Goal: Task Accomplishment & Management: Manage account settings

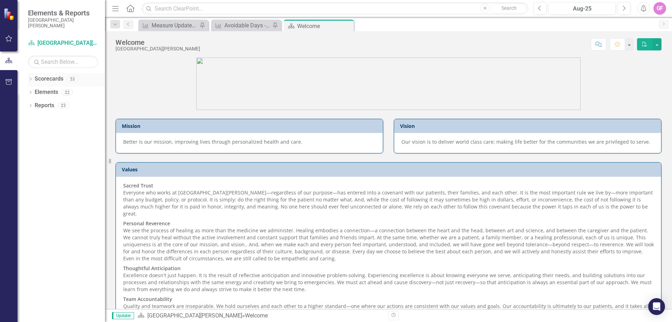
click at [33, 79] on div "Dropdown Scorecards 53" at bounding box center [66, 79] width 77 height 13
click at [32, 81] on icon "Dropdown" at bounding box center [30, 80] width 5 height 4
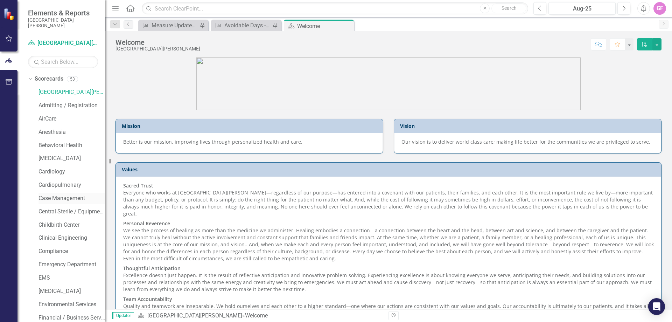
click at [49, 196] on link "Case Management" at bounding box center [72, 198] width 67 height 8
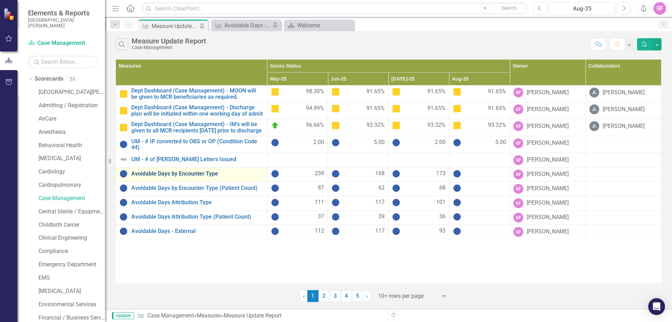
click at [194, 177] on link "Avoidable Days by Encounter Type" at bounding box center [197, 174] width 132 height 6
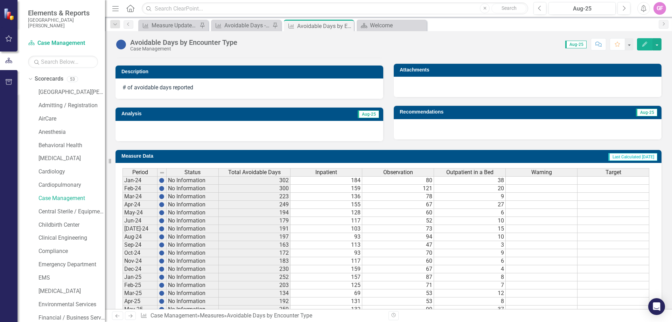
scroll to position [245, 0]
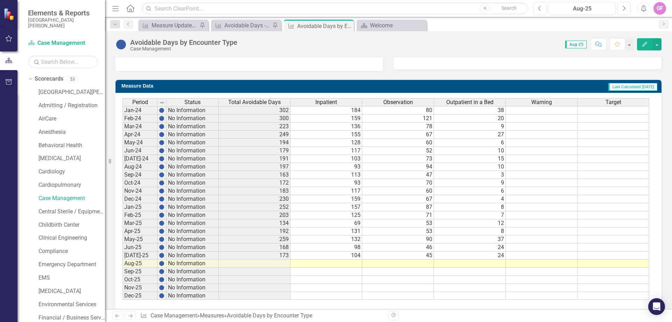
click at [346, 263] on td at bounding box center [327, 263] width 72 height 8
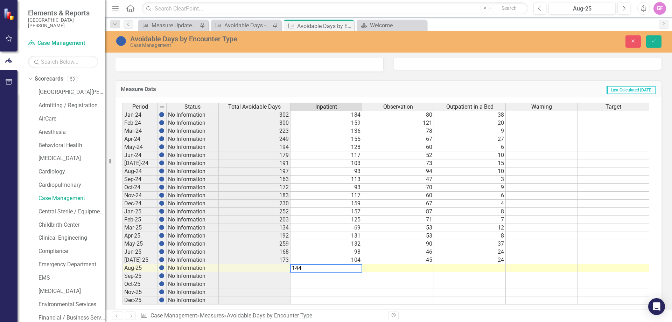
type textarea "144"
click at [425, 268] on td at bounding box center [398, 268] width 72 height 8
type textarea "60"
click at [499, 268] on td at bounding box center [470, 268] width 72 height 8
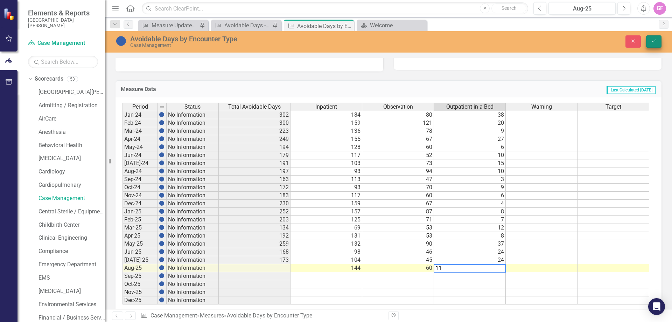
type textarea "11"
click at [653, 40] on icon "Save" at bounding box center [654, 41] width 6 height 5
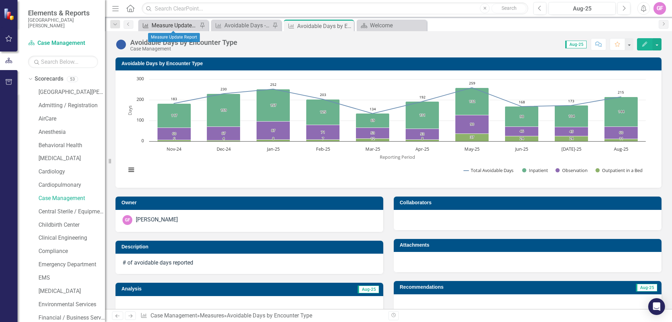
click at [176, 21] on div "Measure Update Report" at bounding box center [175, 25] width 46 height 9
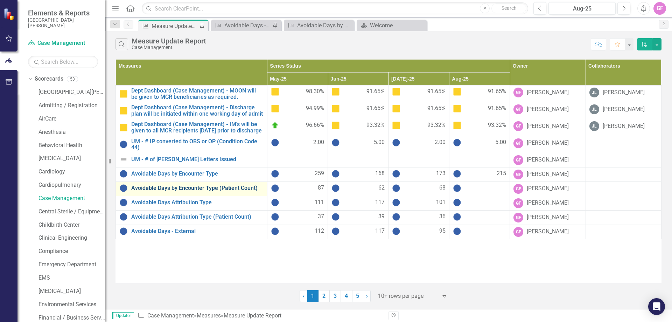
click at [174, 191] on link "Avoidable Days by Encounter Type (Patient Count)" at bounding box center [197, 188] width 132 height 6
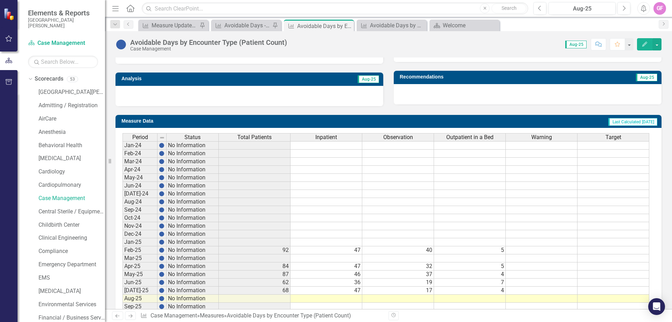
scroll to position [245, 0]
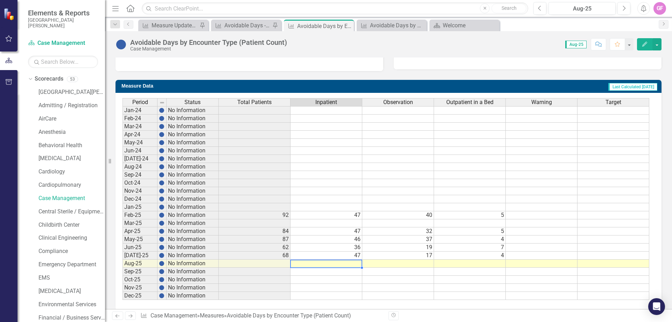
click at [323, 264] on td at bounding box center [327, 263] width 72 height 8
type textarea "48"
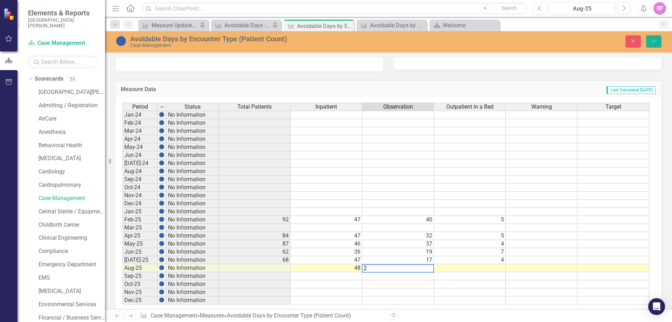
type textarea "26"
type textarea "4"
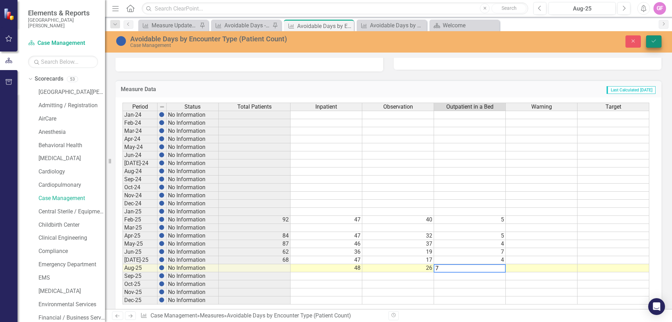
type textarea "7"
click at [654, 40] on icon "Save" at bounding box center [654, 41] width 6 height 5
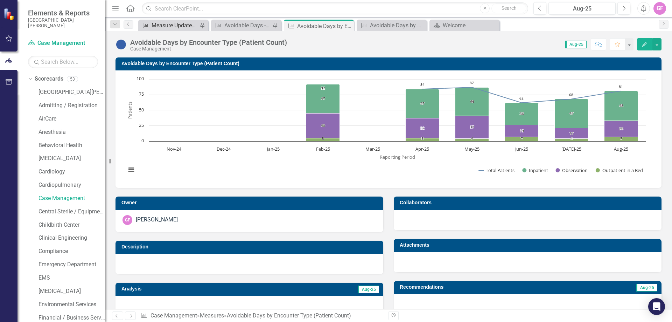
click at [195, 24] on div "Measure Update Report" at bounding box center [175, 25] width 46 height 9
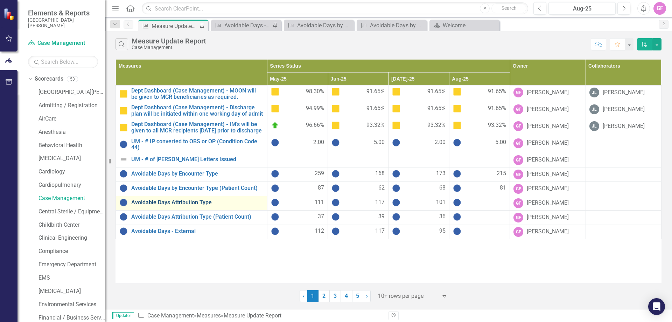
click at [191, 206] on link "Avoidable Days Attribution Type" at bounding box center [197, 202] width 132 height 6
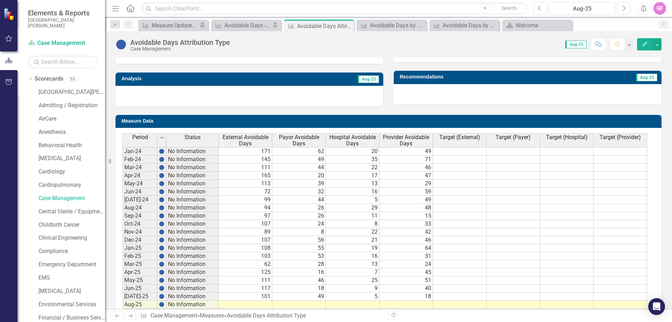
scroll to position [245, 0]
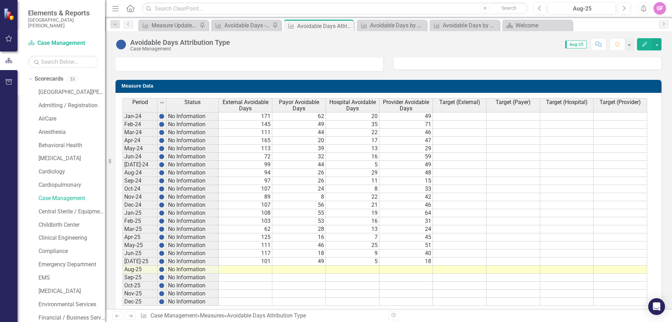
click at [263, 269] on td at bounding box center [246, 269] width 54 height 8
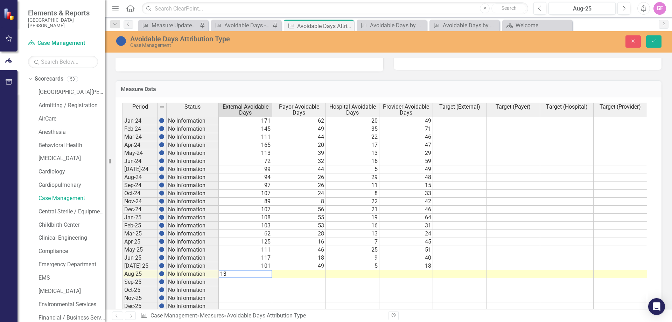
type textarea "133"
type textarea "34"
type textarea "23"
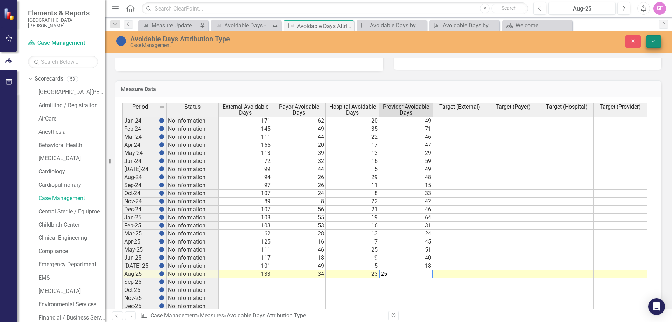
type textarea "25"
click at [654, 36] on button "Save" at bounding box center [653, 41] width 15 height 12
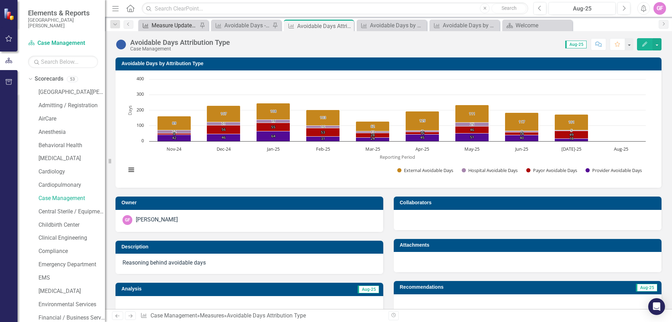
click at [175, 24] on div "Measure Update Report" at bounding box center [175, 25] width 46 height 9
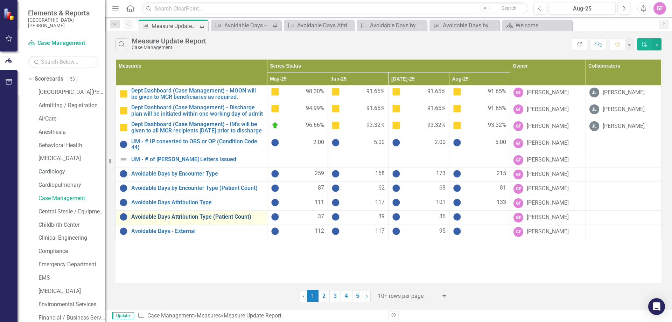
click at [169, 220] on link "Avoidable Days Attribution Type (Patient Count)" at bounding box center [197, 217] width 132 height 6
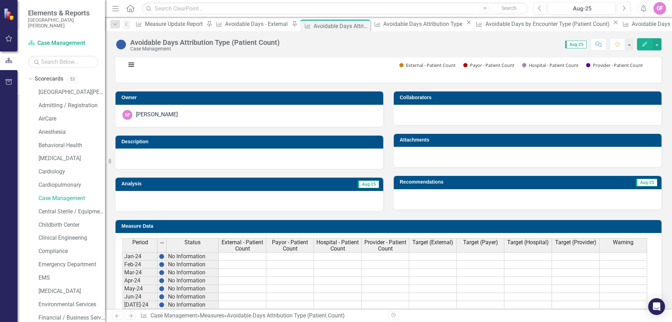
scroll to position [245, 0]
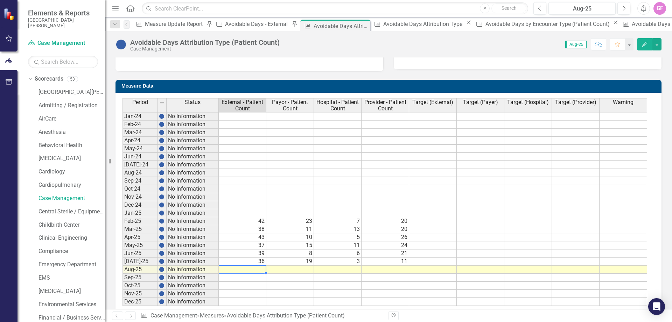
click at [246, 266] on td at bounding box center [243, 269] width 48 height 8
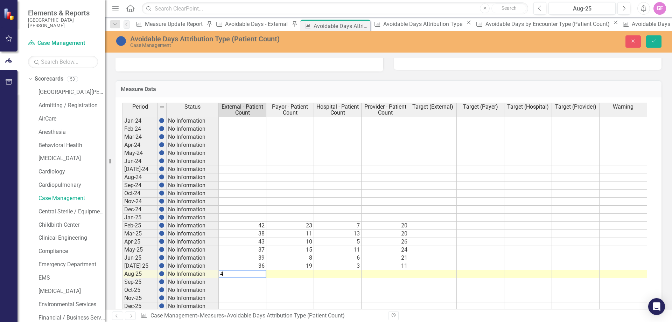
type textarea "43"
type textarea "12"
type textarea "10"
type textarea "16"
click at [655, 40] on icon "Save" at bounding box center [654, 41] width 6 height 5
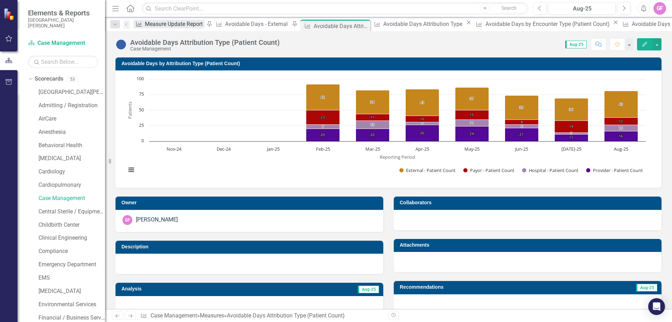
click at [158, 25] on div "Measure Update Report" at bounding box center [175, 24] width 60 height 9
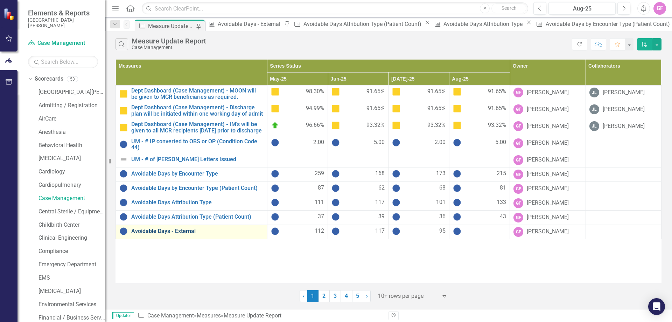
click at [185, 234] on link "Avoidable Days - External" at bounding box center [197, 231] width 132 height 6
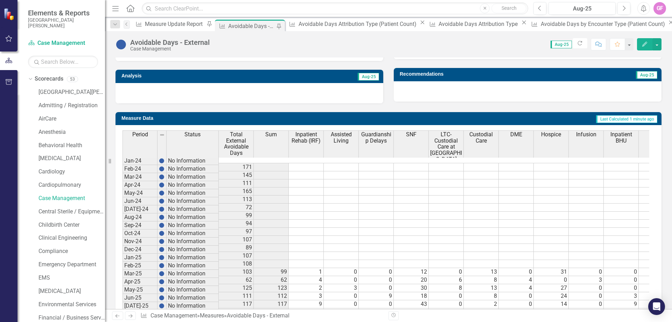
scroll to position [1114, 0]
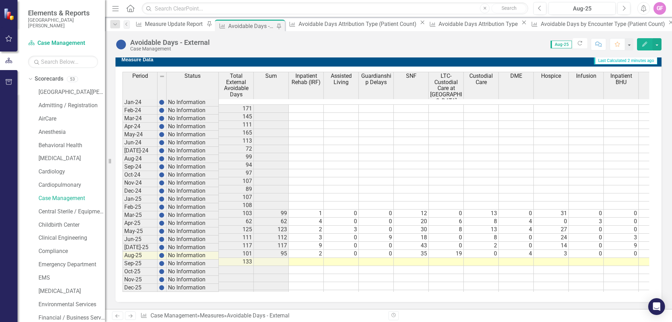
click at [313, 258] on td at bounding box center [306, 262] width 35 height 8
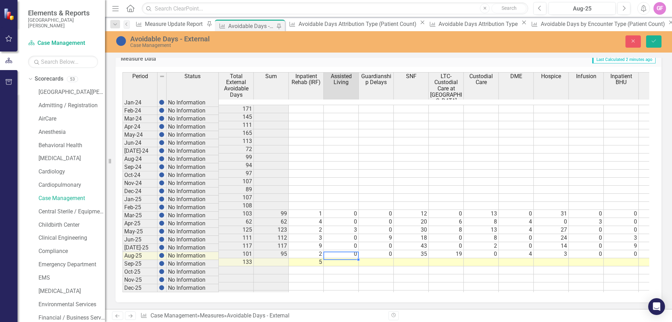
click at [349, 258] on td at bounding box center [341, 262] width 35 height 8
type textarea "0"
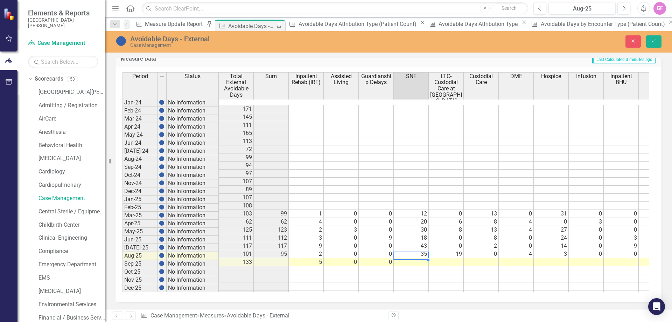
click at [417, 258] on td at bounding box center [411, 262] width 35 height 8
click at [437, 258] on td at bounding box center [446, 262] width 35 height 8
click at [453, 258] on td at bounding box center [446, 262] width 35 height 8
click at [488, 258] on td at bounding box center [481, 262] width 35 height 8
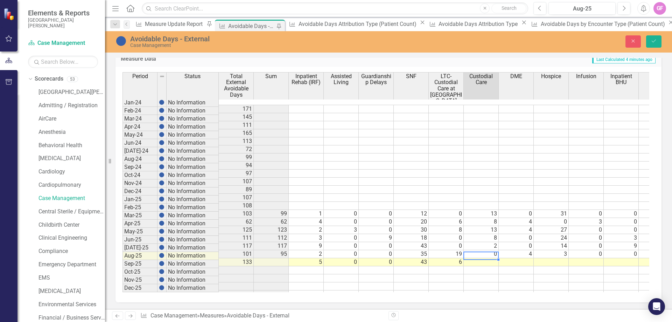
click at [491, 258] on td at bounding box center [481, 262] width 35 height 8
click at [514, 258] on td at bounding box center [516, 262] width 35 height 8
click at [548, 258] on td at bounding box center [551, 262] width 35 height 8
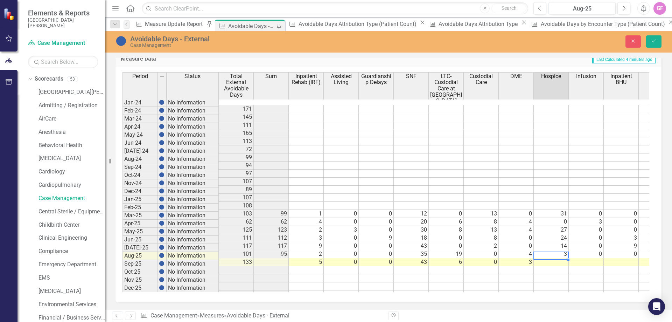
click at [548, 258] on td at bounding box center [551, 262] width 35 height 8
click at [123, 251] on div "Period Status Total External Avoidable Days Sum Inpatient Rehab (IRF) Assisted …" at bounding box center [123, 185] width 0 height 226
click at [588, 259] on div at bounding box center [586, 259] width 35 height 1
type textarea "0"
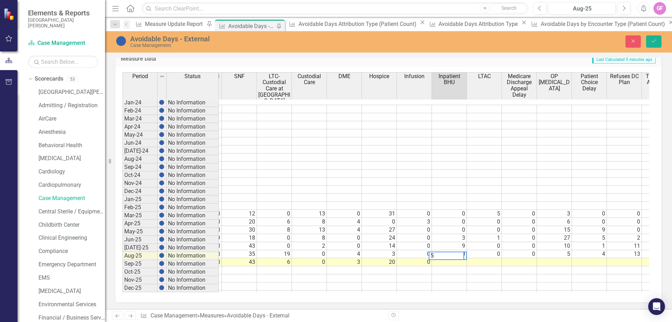
scroll to position [0, 0]
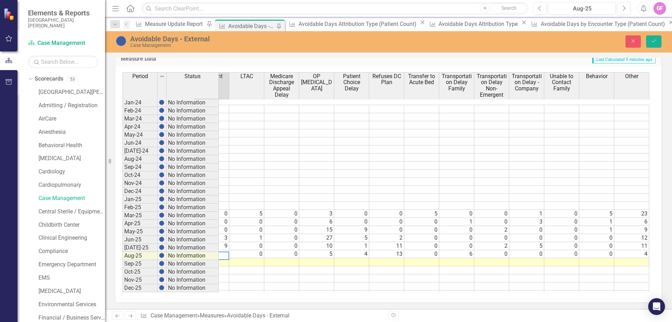
click at [260, 258] on td at bounding box center [246, 262] width 35 height 8
type textarea "0"
type textarea "15"
click at [361, 258] on td at bounding box center [351, 262] width 35 height 8
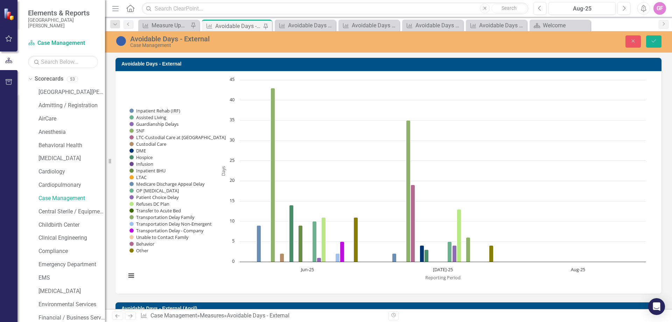
scroll to position [0, 410]
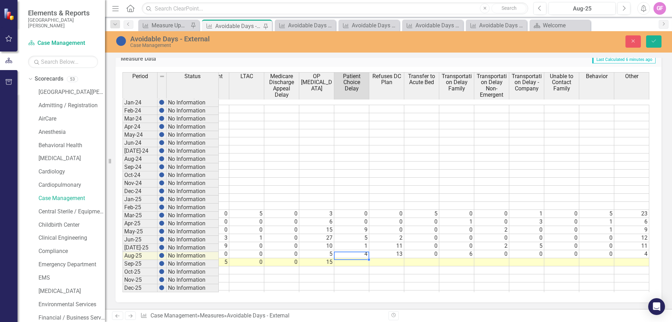
click at [353, 258] on td at bounding box center [351, 262] width 35 height 8
type textarea "12"
click at [383, 258] on td at bounding box center [386, 262] width 35 height 8
click at [395, 258] on td at bounding box center [386, 262] width 35 height 8
type textarea "15"
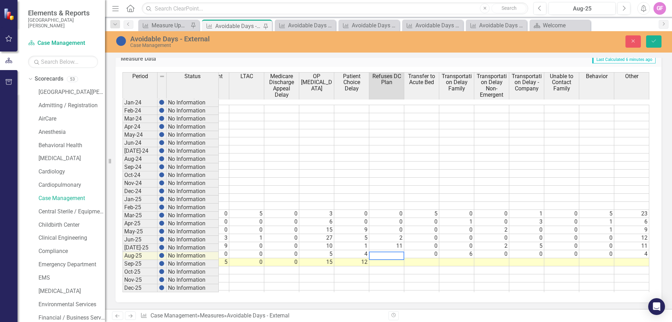
click at [442, 266] on td at bounding box center [456, 270] width 35 height 8
click at [420, 258] on td at bounding box center [421, 262] width 35 height 8
type textarea "0"
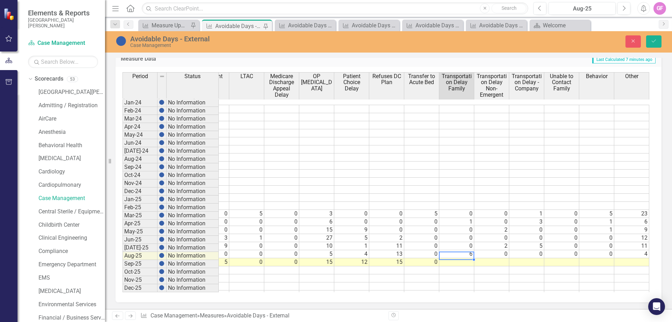
click at [489, 258] on td at bounding box center [491, 262] width 35 height 8
click at [535, 258] on td at bounding box center [526, 262] width 35 height 8
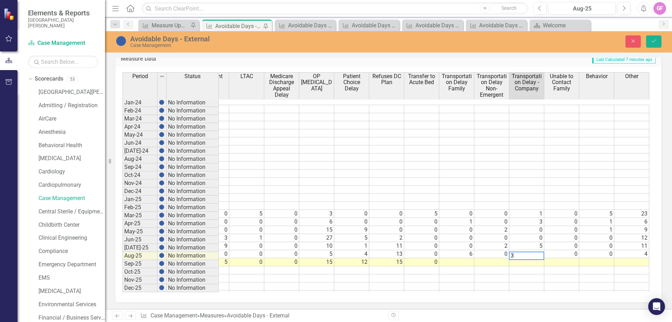
type textarea "3"
click at [561, 258] on td at bounding box center [561, 262] width 35 height 8
type textarea "1"
click at [592, 258] on td at bounding box center [596, 262] width 35 height 8
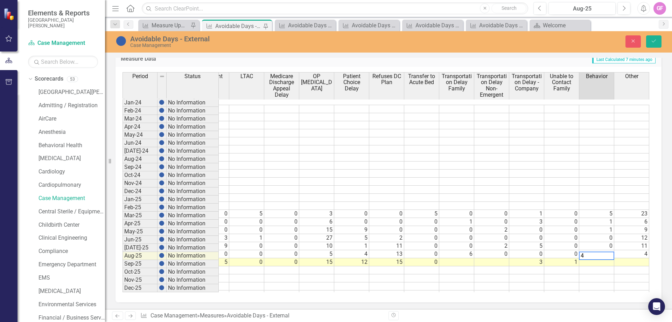
type textarea "4"
click at [590, 255] on textarea "4" at bounding box center [596, 255] width 35 height 8
click at [577, 274] on td at bounding box center [561, 278] width 35 height 8
click at [571, 258] on td "1" at bounding box center [561, 262] width 35 height 8
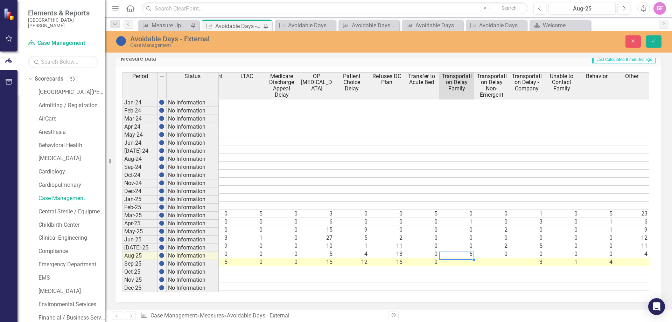
click at [455, 258] on td at bounding box center [456, 262] width 35 height 8
type textarea "1"
click at [498, 258] on td at bounding box center [491, 262] width 35 height 8
type textarea "0"
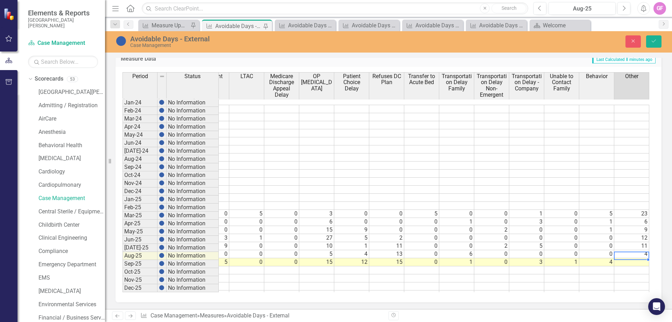
click at [632, 258] on td at bounding box center [631, 262] width 35 height 8
click at [634, 258] on td at bounding box center [631, 262] width 35 height 8
type textarea "0"
click at [652, 39] on icon "Save" at bounding box center [654, 41] width 6 height 5
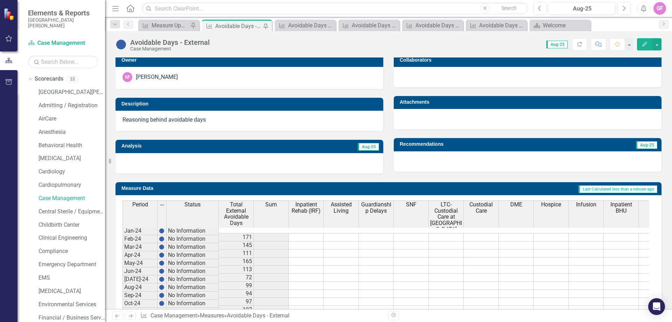
scroll to position [1114, 0]
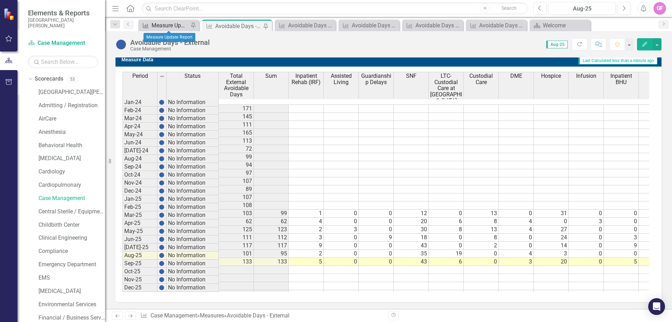
click at [169, 22] on div "Measure Update Report" at bounding box center [170, 25] width 37 height 9
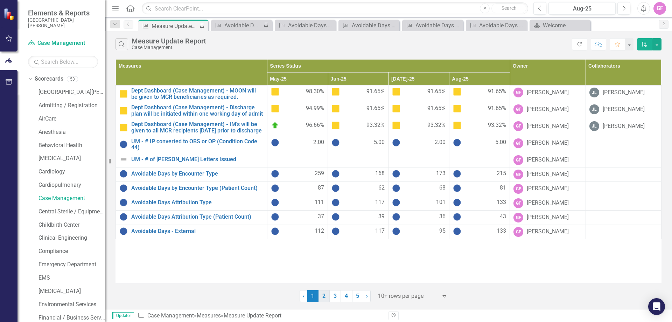
click at [326, 297] on link "2" at bounding box center [324, 296] width 11 height 12
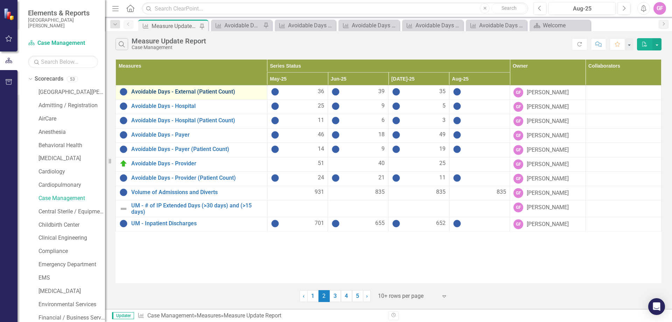
click at [185, 93] on link "Avoidable Days - External (Patient Count)" at bounding box center [197, 92] width 132 height 6
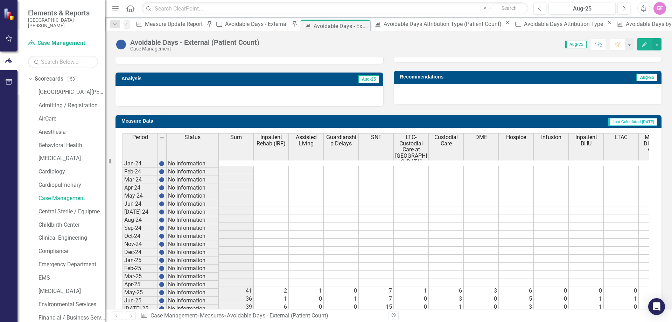
scroll to position [382, 0]
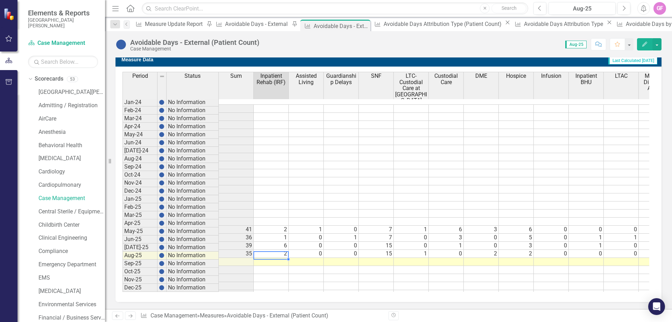
click at [274, 258] on td at bounding box center [271, 262] width 35 height 8
type textarea "2"
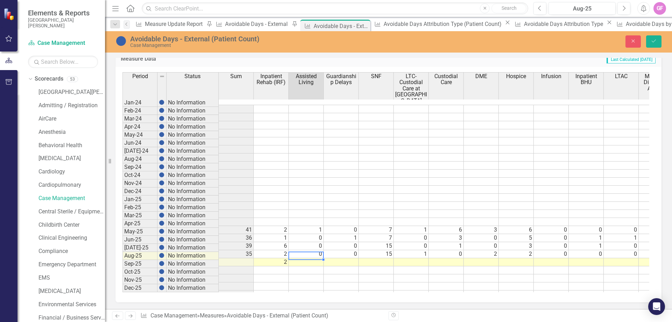
type textarea "0"
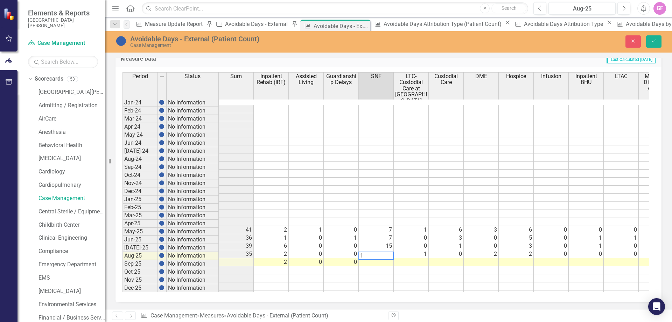
type textarea "14"
type textarea "1"
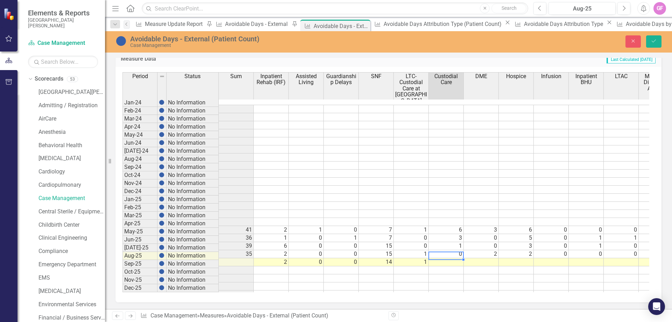
type textarea "0"
type textarea "1"
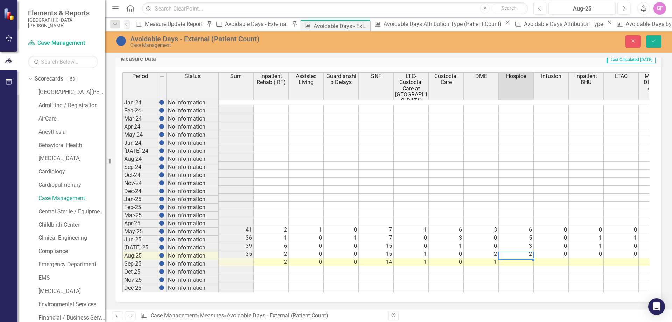
type textarea "4"
type textarea "0"
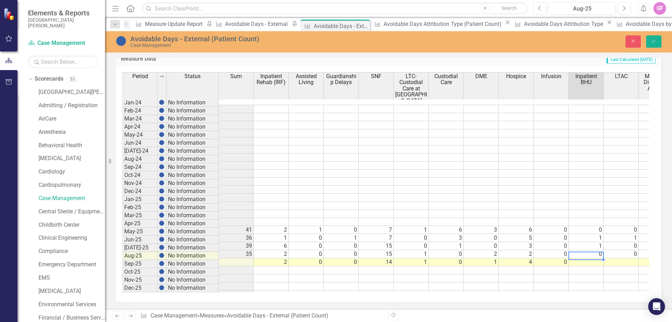
type textarea "1"
type textarea "0"
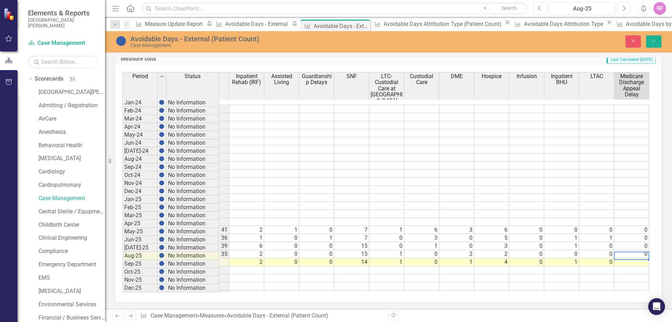
type textarea "0"
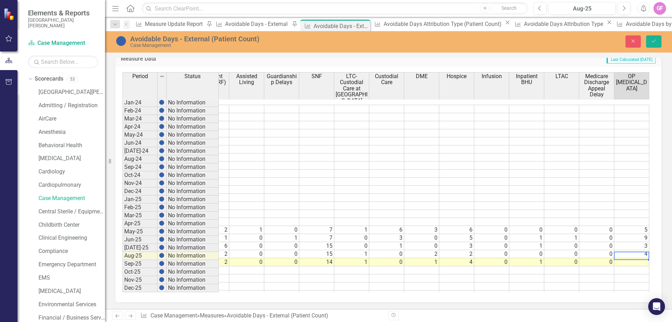
type textarea "3"
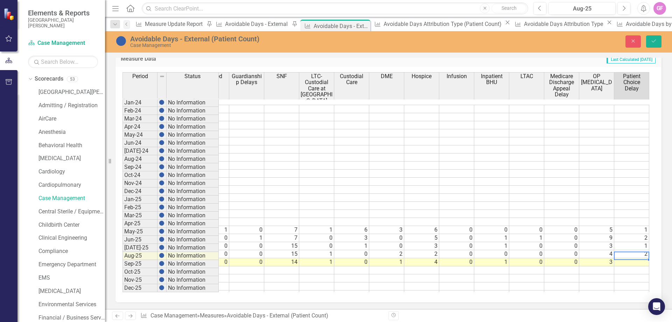
type textarea "3"
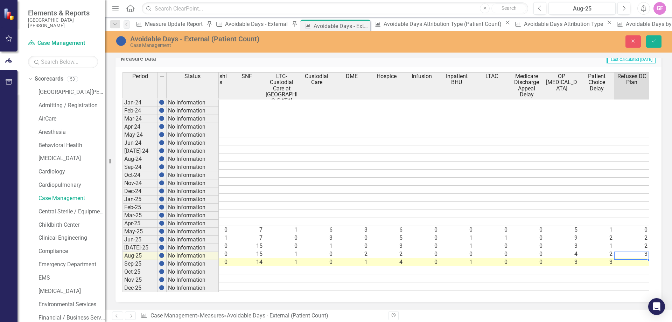
type textarea "3"
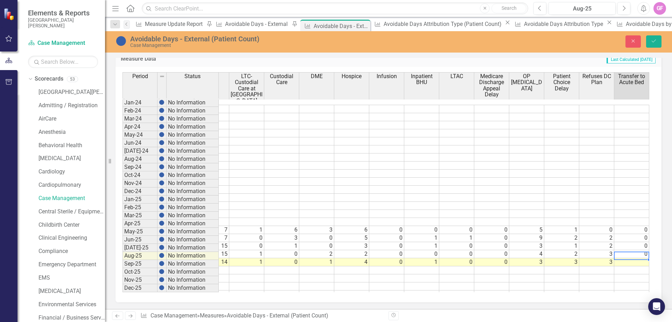
type textarea "0"
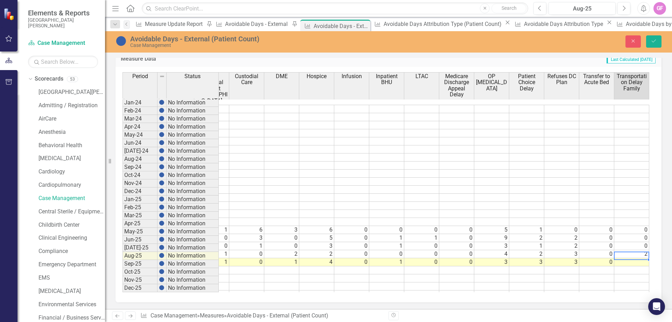
type textarea "1"
type textarea "0"
type textarea "1"
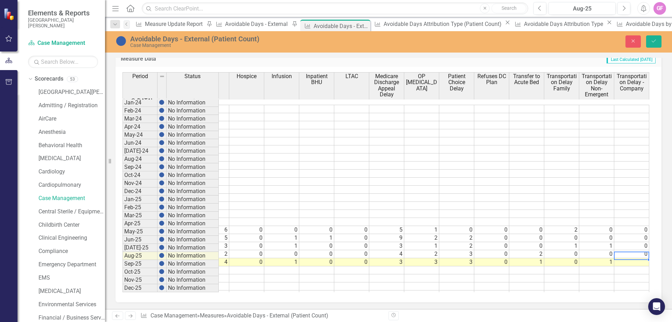
scroll to position [0, 305]
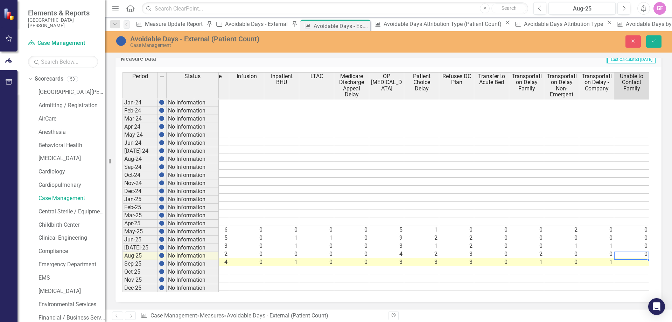
type textarea "1"
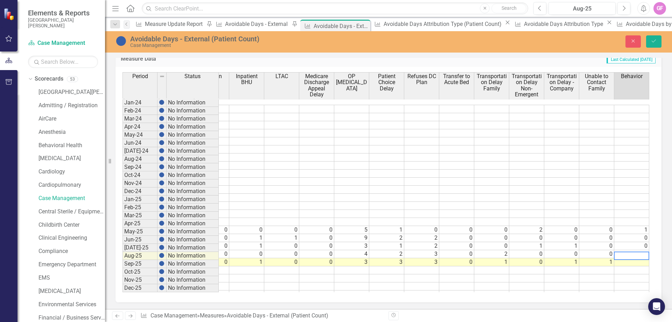
scroll to position [0, 375]
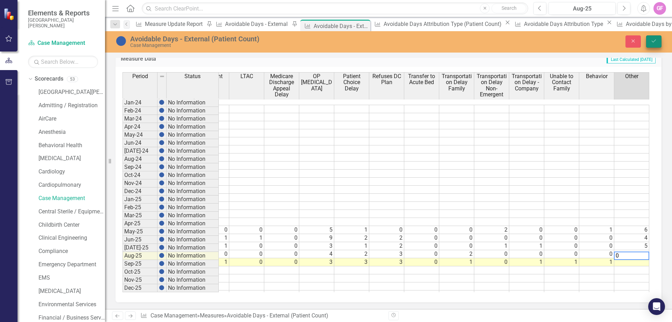
type textarea "0"
click at [652, 36] on button "Save" at bounding box center [653, 41] width 15 height 12
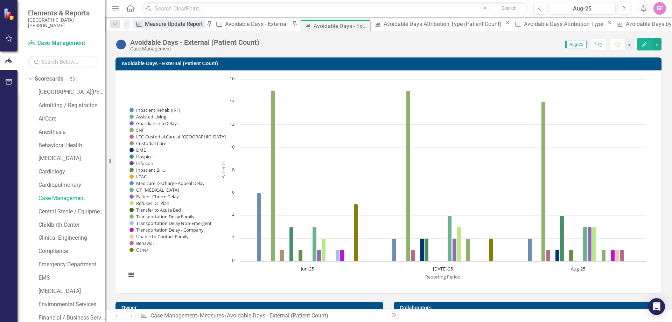
click at [160, 27] on div "Measure Update Report" at bounding box center [175, 24] width 60 height 9
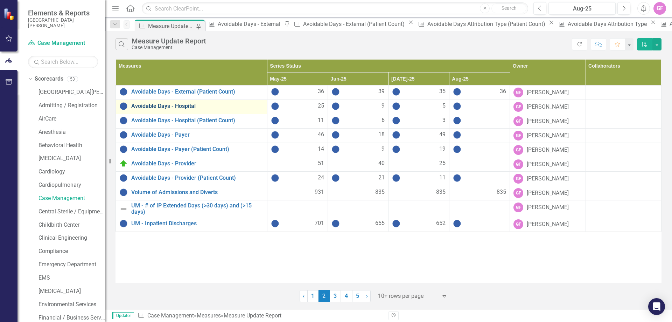
click at [164, 104] on link "Avoidable Days - Hospital" at bounding box center [197, 106] width 132 height 6
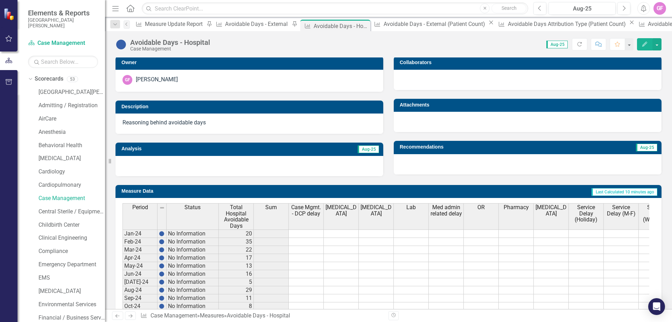
scroll to position [277, 0]
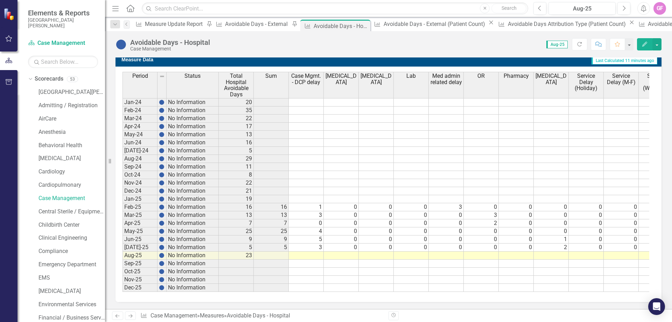
click at [305, 251] on td at bounding box center [306, 255] width 35 height 8
type textarea "8"
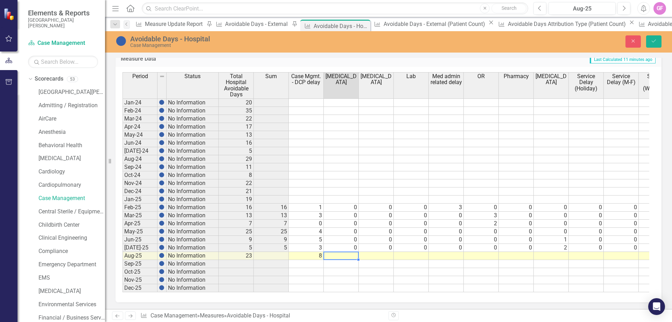
click at [353, 253] on td at bounding box center [341, 256] width 35 height 8
type textarea "1"
type textarea "2"
click at [371, 257] on td at bounding box center [376, 256] width 35 height 8
type textarea "0"
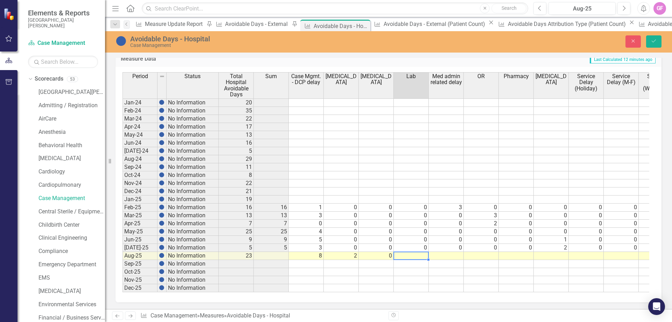
type textarea "0"
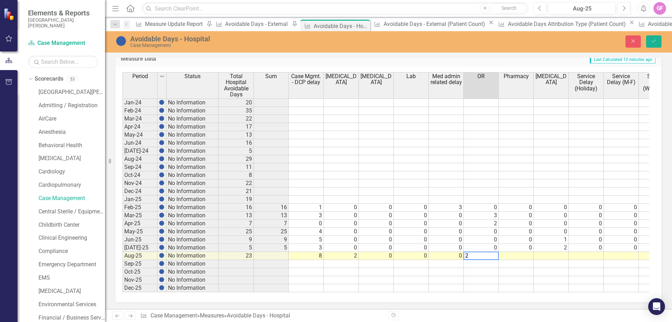
type textarea "2"
click at [516, 256] on td at bounding box center [516, 256] width 35 height 8
type textarea "0"
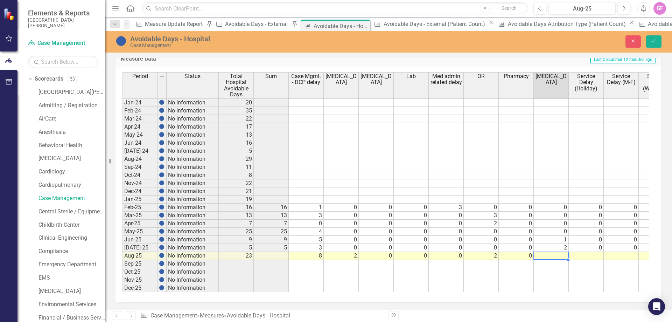
type textarea "0"
type textarea "2"
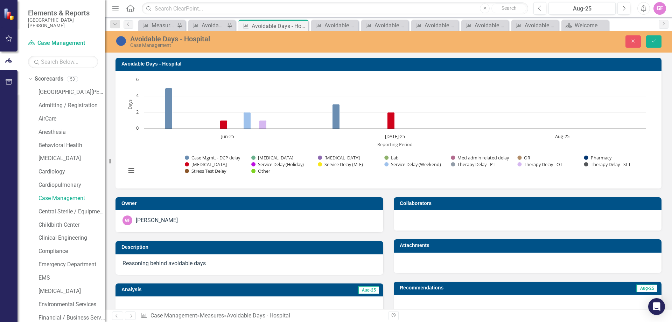
scroll to position [277, 0]
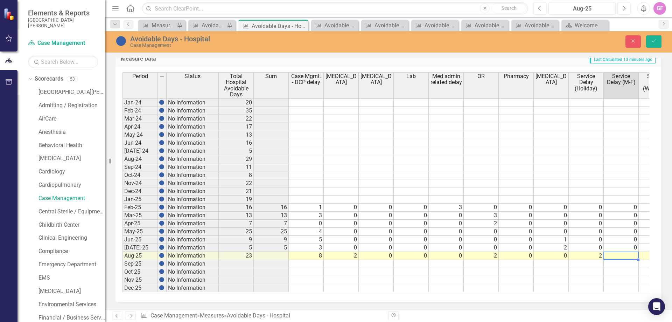
click at [618, 253] on td at bounding box center [621, 256] width 35 height 8
type textarea "2"
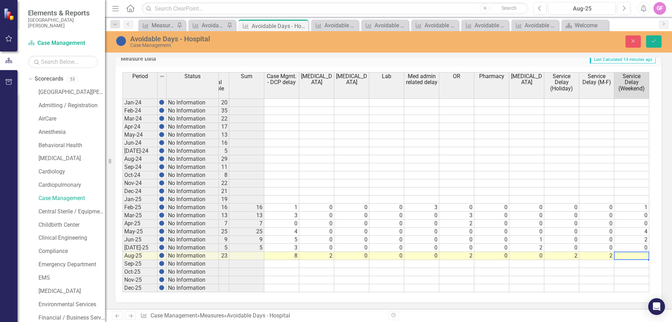
click at [638, 255] on td at bounding box center [631, 256] width 35 height 8
type textarea "7"
click at [603, 272] on td at bounding box center [596, 272] width 35 height 8
click at [656, 38] on button "Save" at bounding box center [653, 41] width 15 height 12
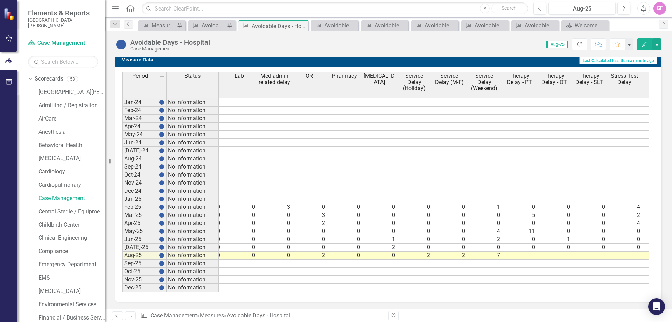
scroll to position [0, 0]
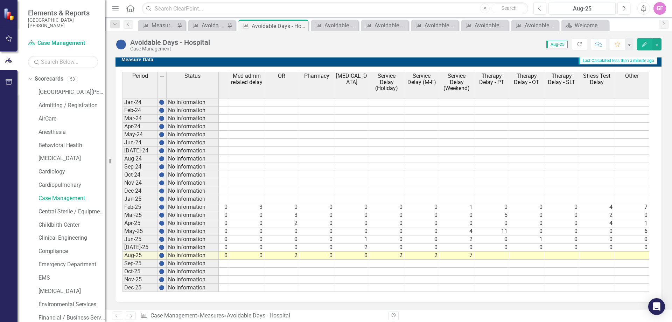
click at [508, 251] on td at bounding box center [491, 255] width 35 height 8
type textarea "0"
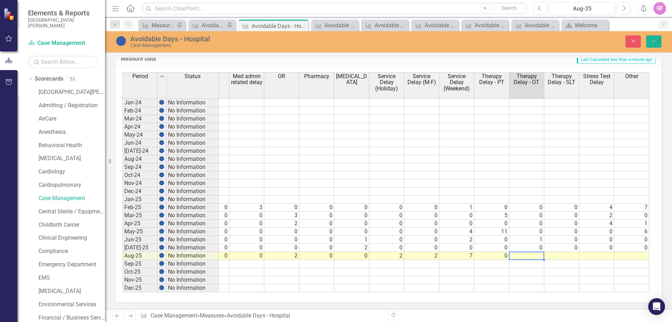
type textarea "0"
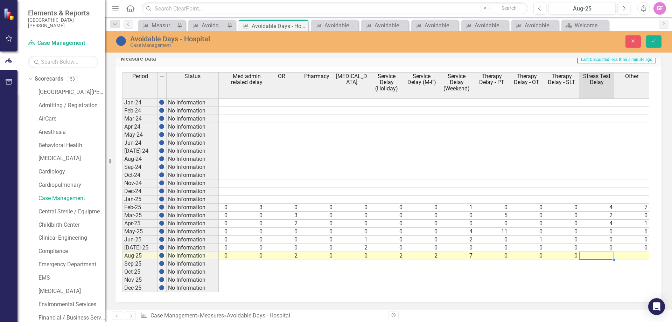
type textarea "0"
click at [653, 39] on icon "Save" at bounding box center [654, 41] width 6 height 5
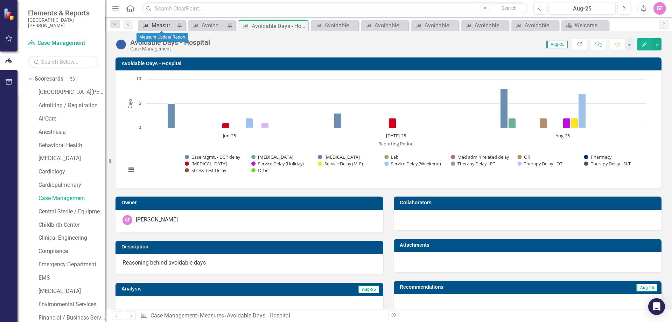
click at [160, 25] on div "Measure Update Report" at bounding box center [163, 25] width 23 height 9
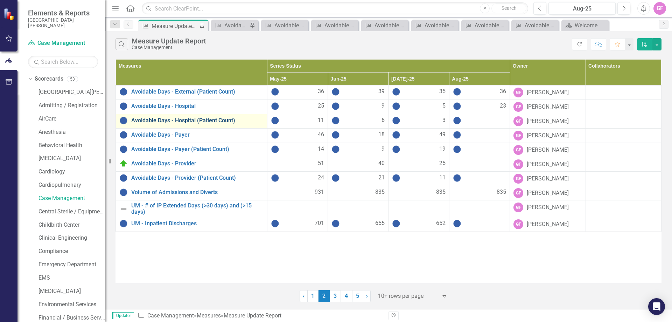
click at [188, 122] on link "Avoidable Days - Hospital (Patient Count)" at bounding box center [197, 120] width 132 height 6
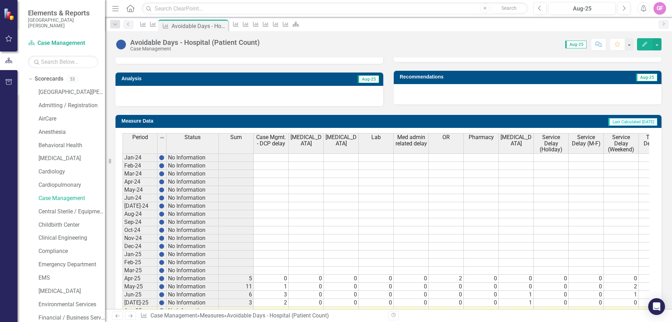
scroll to position [271, 0]
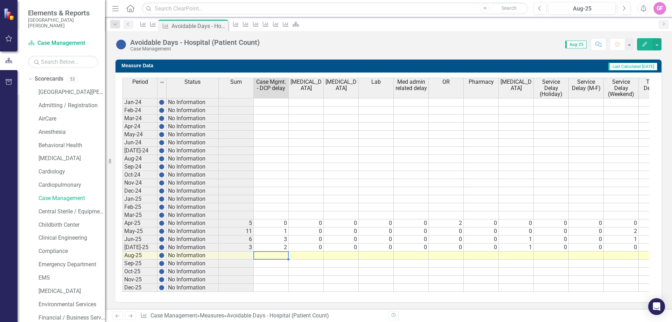
click at [277, 251] on td at bounding box center [271, 255] width 35 height 8
type textarea "3"
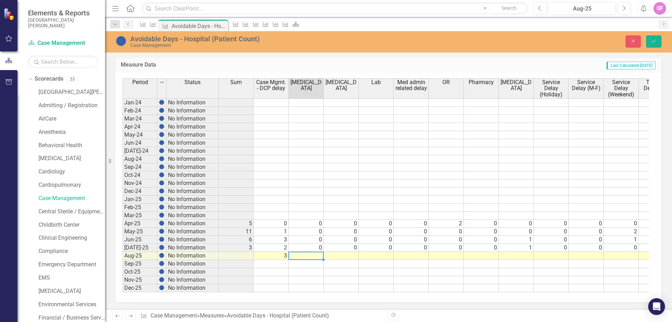
type textarea "1"
type textarea "0"
type textarea "1"
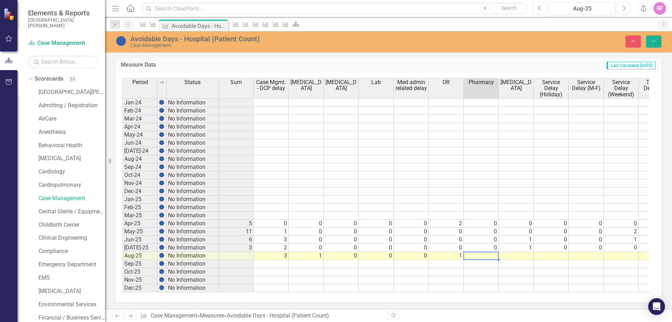
type textarea "0"
type textarea "1"
type textarea "3"
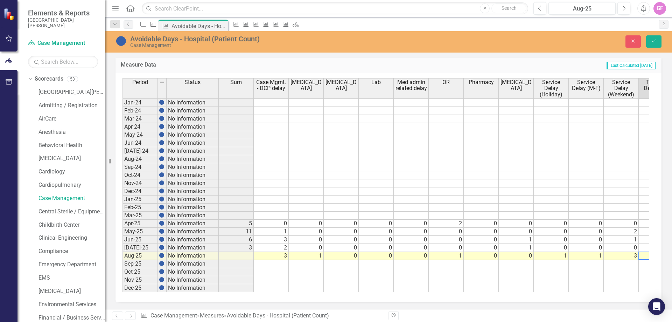
scroll to position [0, 25]
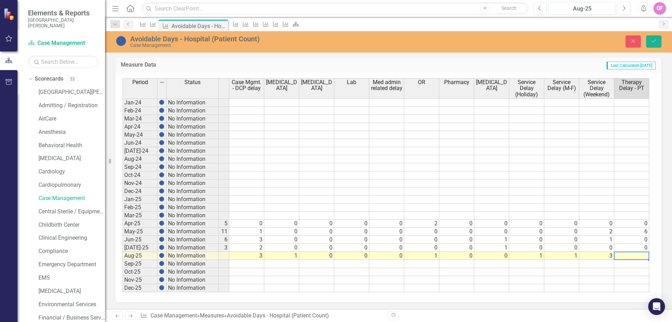
type textarea "0"
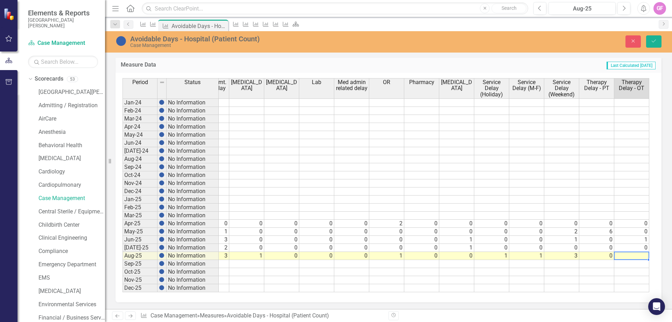
type textarea "0"
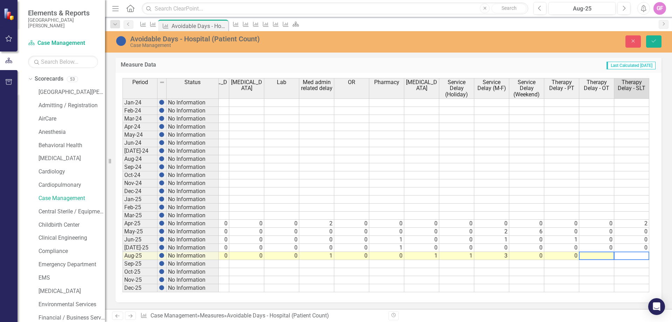
scroll to position [0, 130]
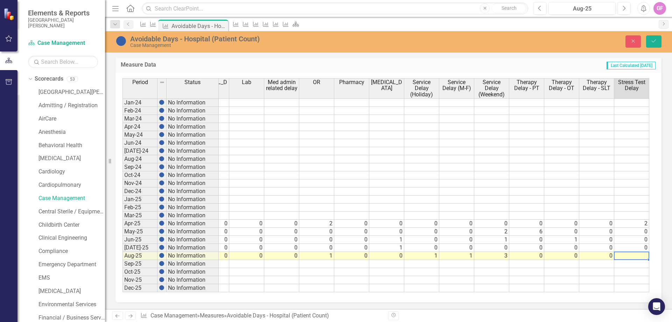
type textarea "0"
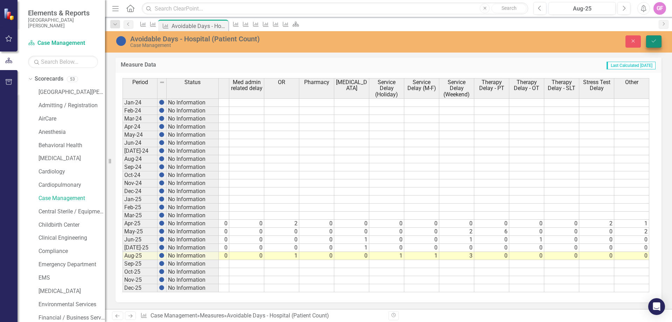
type textarea "0"
click at [653, 42] on icon "Save" at bounding box center [654, 41] width 6 height 5
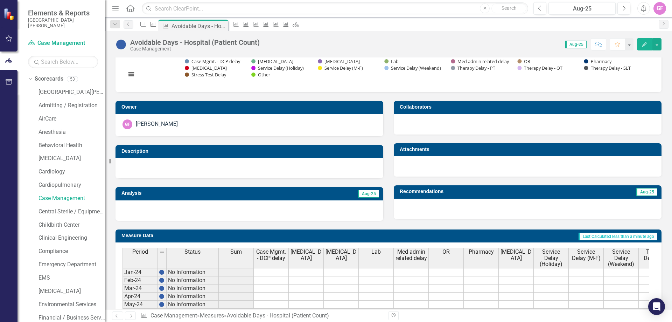
scroll to position [0, 0]
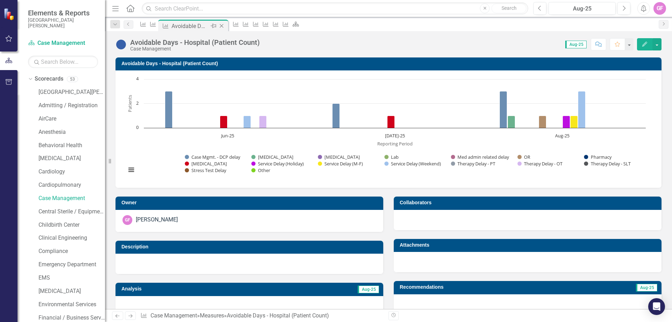
click at [225, 25] on icon "Close" at bounding box center [221, 26] width 7 height 6
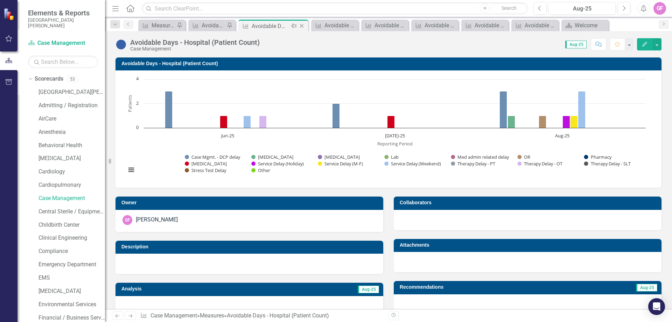
click at [302, 25] on icon "Close" at bounding box center [301, 26] width 7 height 6
click at [313, 26] on icon "Close" at bounding box center [313, 26] width 7 height 6
click at [327, 26] on icon "Close" at bounding box center [329, 26] width 7 height 6
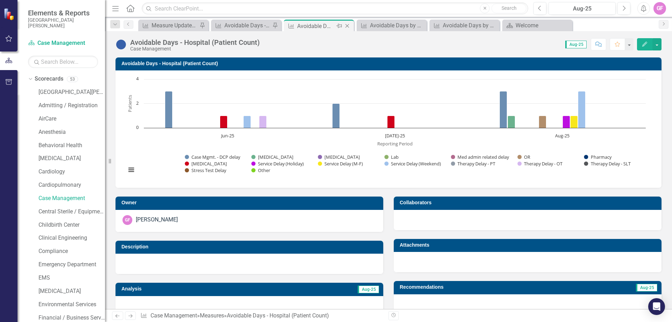
click at [344, 26] on icon "Close" at bounding box center [347, 26] width 7 height 6
click at [348, 25] on icon "Close" at bounding box center [347, 26] width 7 height 6
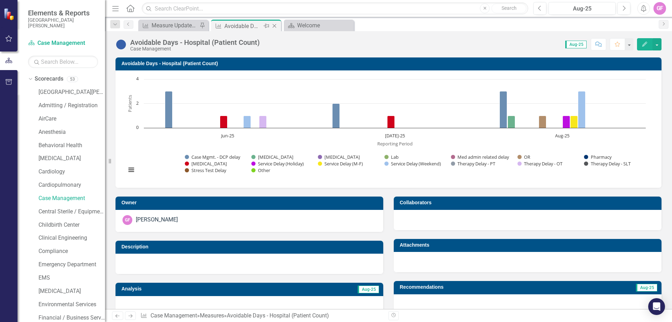
click at [276, 25] on icon "Close" at bounding box center [274, 26] width 7 height 6
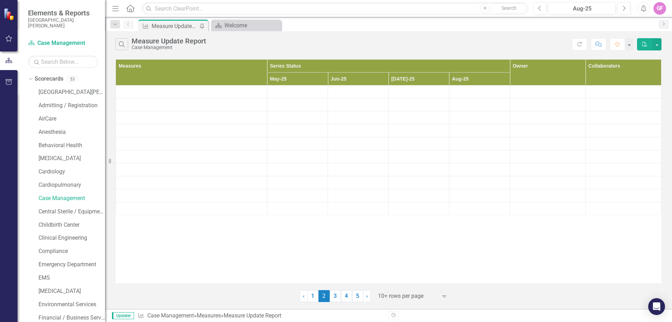
drag, startPoint x: 178, startPoint y: 28, endPoint x: 184, endPoint y: 33, distance: 8.2
click at [177, 28] on div "Measure Update Report" at bounding box center [175, 26] width 46 height 9
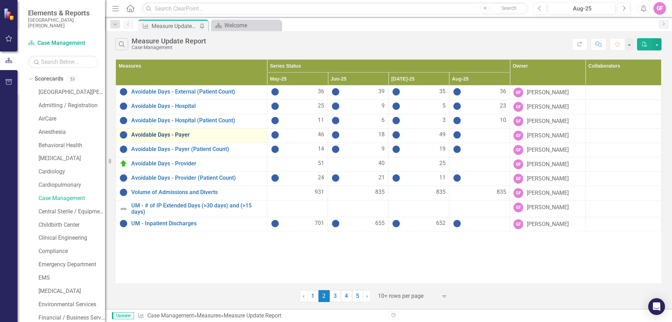
click at [167, 133] on link "Avoidable Days - Payer" at bounding box center [197, 135] width 132 height 6
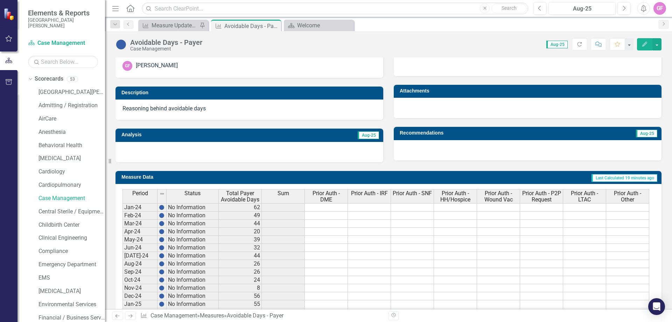
scroll to position [259, 0]
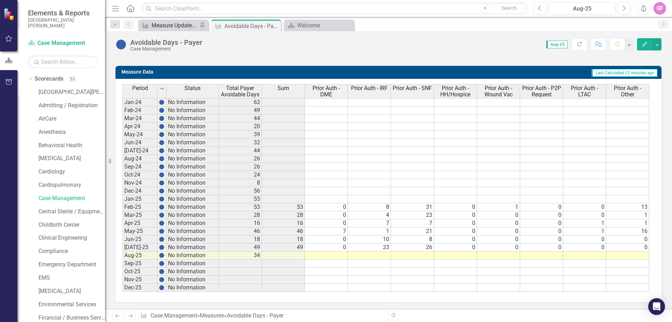
click at [174, 25] on div "Measure Update Report" at bounding box center [175, 25] width 46 height 9
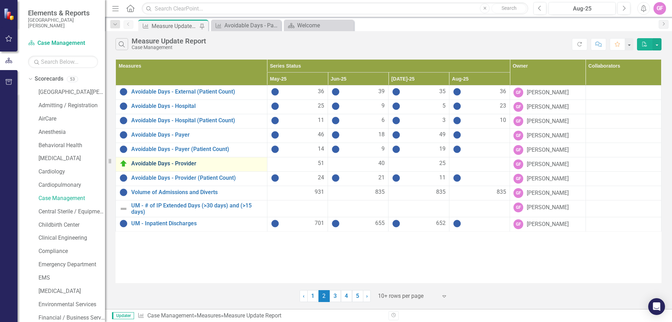
click at [157, 162] on link "Avoidable Days - Provider" at bounding box center [197, 163] width 132 height 6
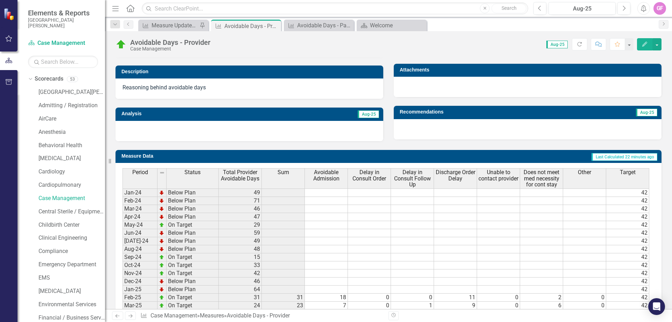
scroll to position [265, 0]
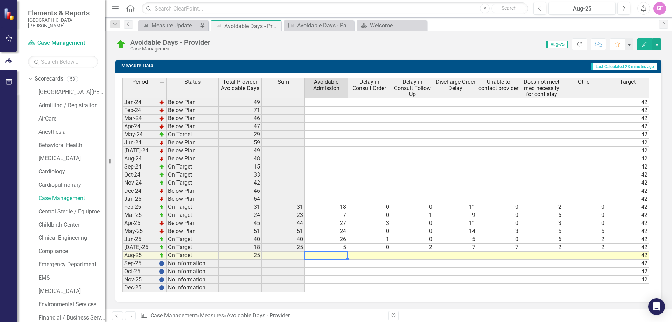
click at [336, 255] on td at bounding box center [326, 255] width 43 height 8
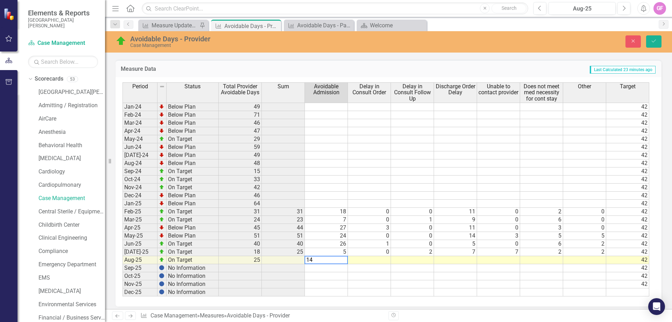
type textarea "14"
click at [370, 260] on td at bounding box center [369, 260] width 43 height 8
type textarea "0"
click at [415, 257] on td at bounding box center [412, 260] width 43 height 8
type textarea "3"
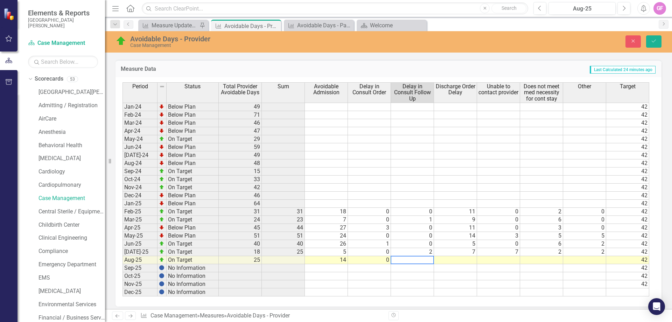
click at [461, 260] on td at bounding box center [455, 260] width 43 height 8
click at [465, 259] on td at bounding box center [455, 260] width 43 height 8
type textarea "5"
click at [495, 262] on td at bounding box center [498, 260] width 43 height 8
type textarea "0"
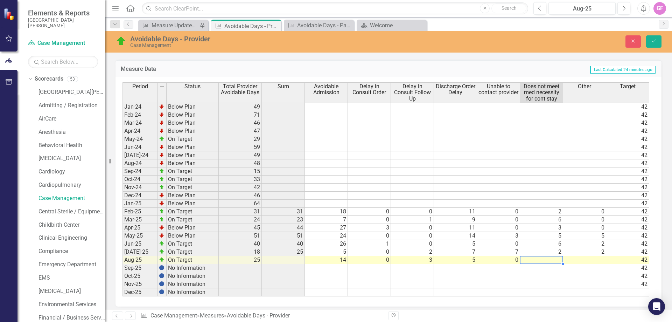
type textarea "0"
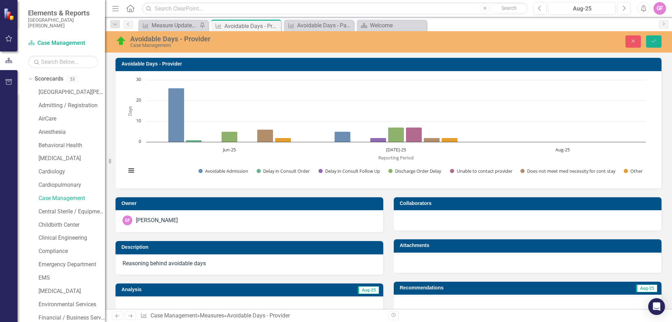
scroll to position [265, 0]
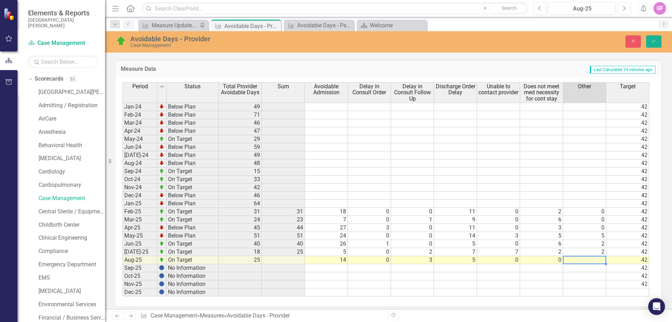
click at [576, 259] on td at bounding box center [584, 260] width 43 height 8
click at [586, 260] on td at bounding box center [584, 260] width 43 height 8
type textarea "3"
click at [123, 296] on div "Period Status Total Provider Avoidable Days Sum Avoidable Admission Delay in Co…" at bounding box center [123, 189] width 0 height 214
click at [653, 42] on icon "Save" at bounding box center [654, 41] width 6 height 5
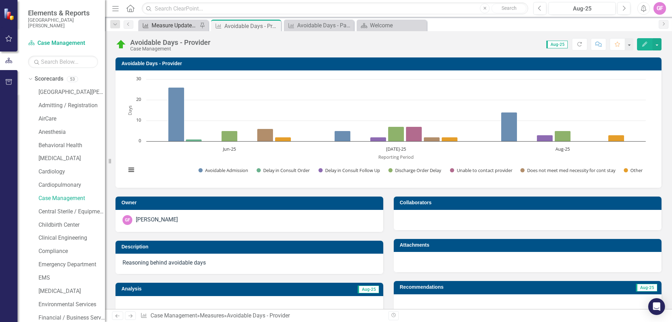
click at [182, 23] on div "Measure Update Report" at bounding box center [175, 25] width 46 height 9
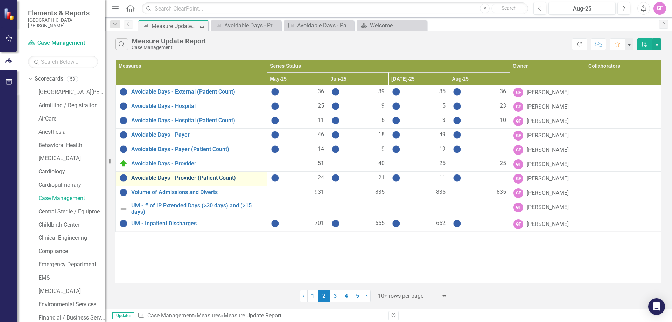
click at [187, 179] on link "Avoidable Days - Provider (Patient Count)" at bounding box center [197, 178] width 132 height 6
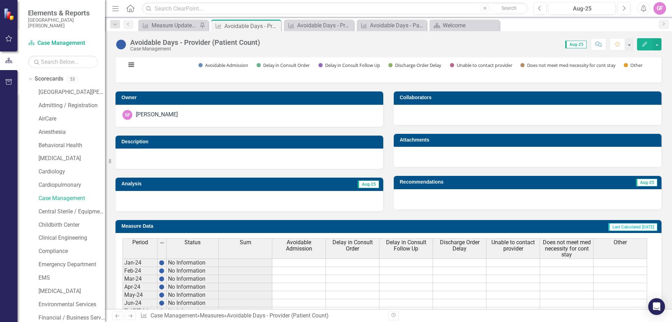
scroll to position [265, 0]
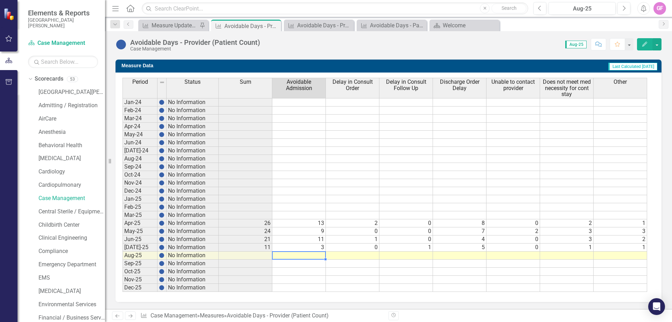
click at [309, 252] on td at bounding box center [299, 255] width 54 height 8
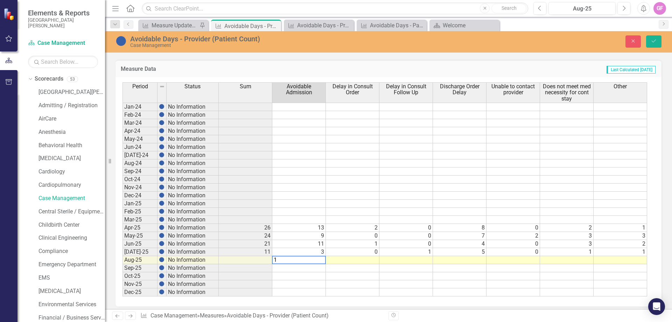
type textarea "10"
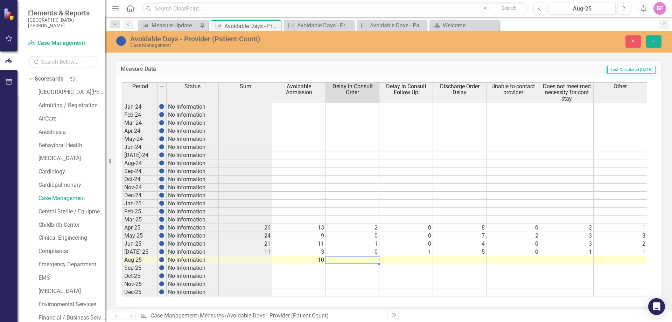
type textarea "0"
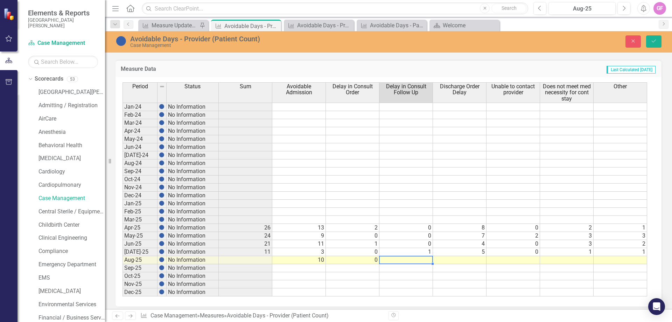
type textarea "2"
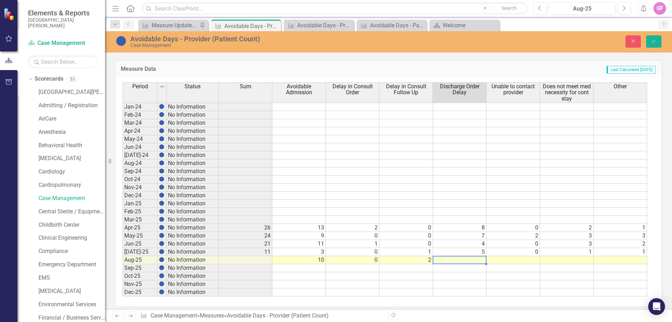
type textarea "2"
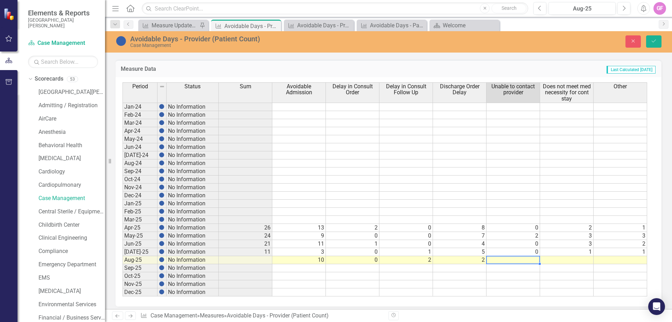
type textarea "0"
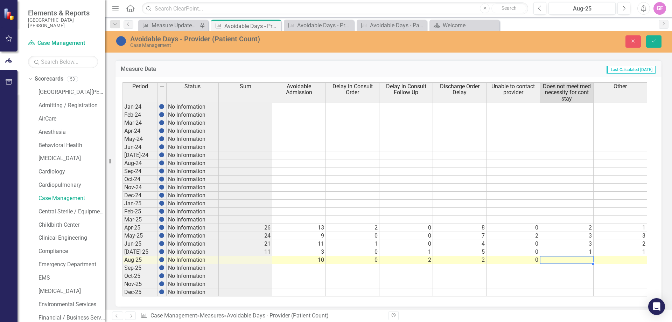
type textarea "0"
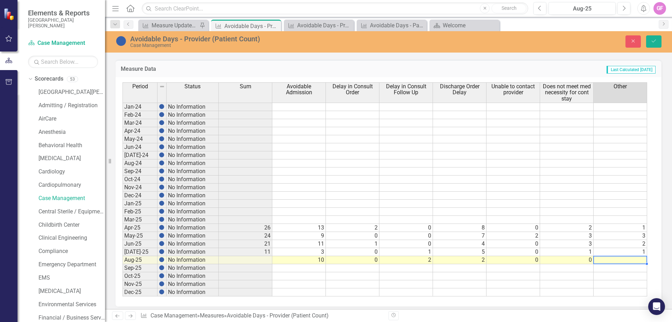
type textarea "0"
type textarea "2"
click at [657, 42] on icon "Save" at bounding box center [654, 41] width 6 height 5
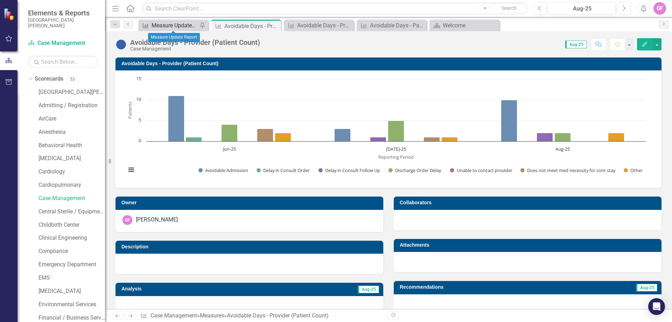
click at [179, 24] on div "Measure Update Report" at bounding box center [175, 25] width 46 height 9
